Goal: Transaction & Acquisition: Purchase product/service

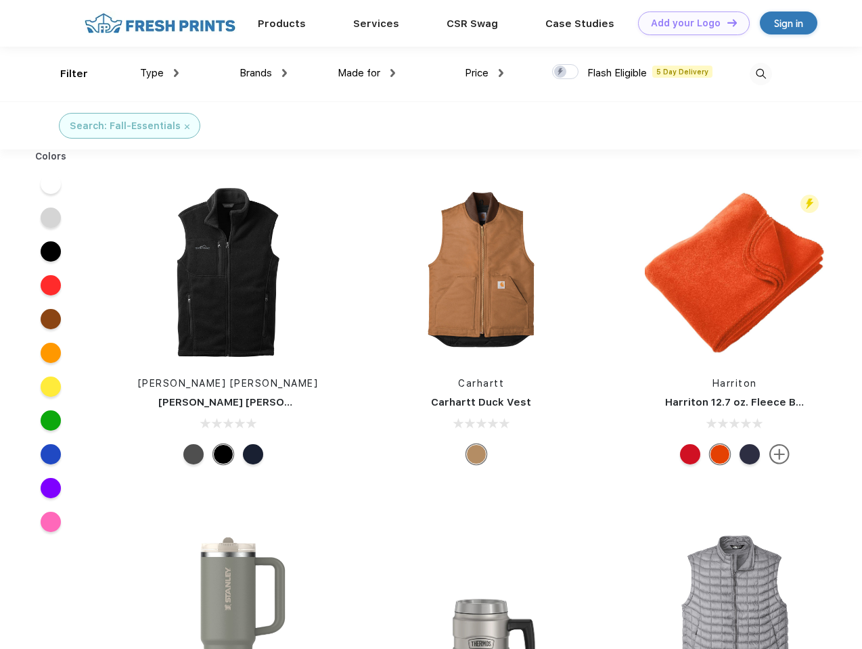
scroll to position [1, 0]
click at [689, 23] on link "Add your Logo Design Tool" at bounding box center [694, 23] width 112 height 24
click at [0, 0] on div "Design Tool" at bounding box center [0, 0] width 0 height 0
click at [726, 22] on link "Add your Logo Design Tool" at bounding box center [694, 23] width 112 height 24
click at [65, 74] on div "Filter" at bounding box center [74, 74] width 28 height 16
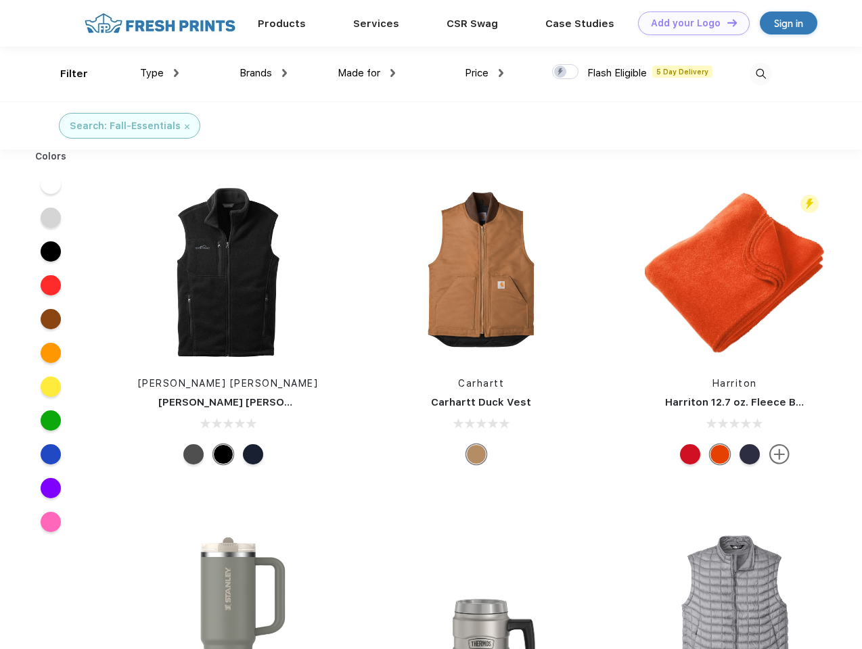
click at [160, 73] on span "Type" at bounding box center [152, 73] width 24 height 12
click at [263, 73] on span "Brands" at bounding box center [255, 73] width 32 height 12
click at [367, 73] on span "Made for" at bounding box center [359, 73] width 43 height 12
click at [484, 73] on span "Price" at bounding box center [477, 73] width 24 height 12
click at [565, 72] on div at bounding box center [565, 71] width 26 height 15
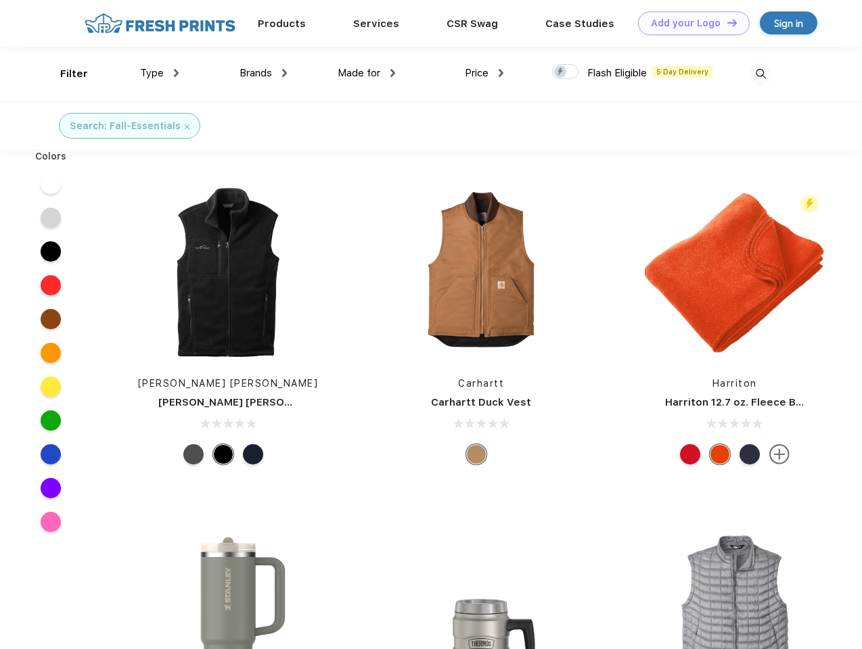
click at [561, 72] on input "checkbox" at bounding box center [556, 68] width 9 height 9
click at [760, 74] on img at bounding box center [760, 74] width 22 height 22
